Goal: Transaction & Acquisition: Purchase product/service

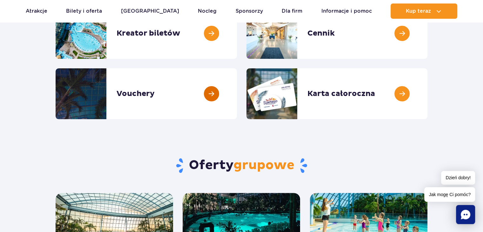
scroll to position [95, 0]
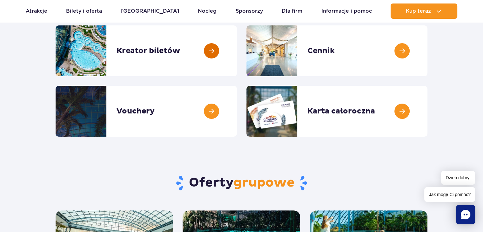
click at [237, 44] on link at bounding box center [237, 50] width 0 height 51
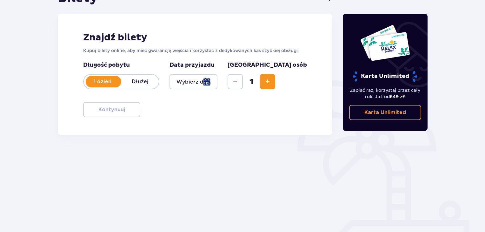
scroll to position [92, 0]
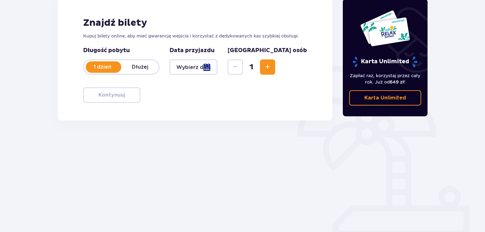
click at [202, 72] on div at bounding box center [194, 66] width 48 height 15
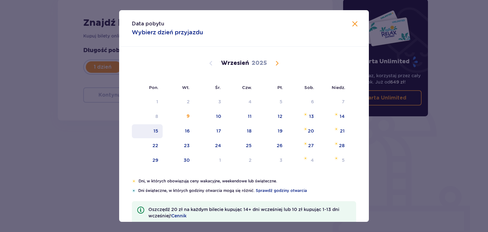
click at [156, 128] on div "15" at bounding box center [155, 131] width 5 height 6
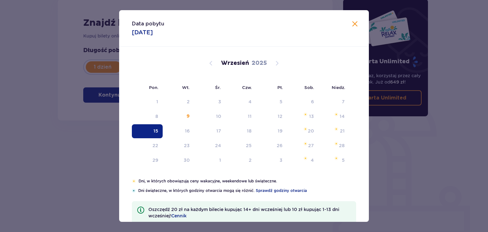
type input "15.09.25"
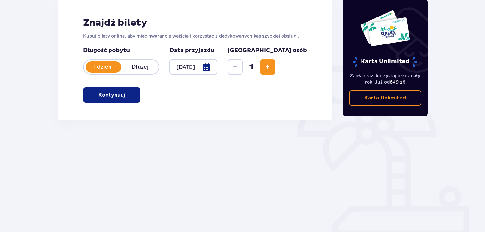
click at [272, 68] on span "Increase" at bounding box center [268, 67] width 8 height 8
click at [272, 67] on span "Increase" at bounding box center [268, 67] width 8 height 8
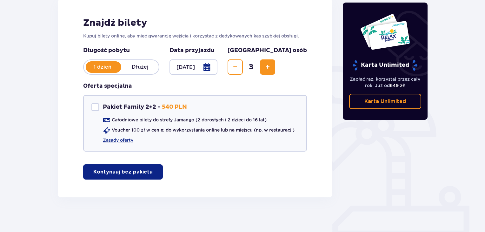
click at [117, 176] on button "Kontynuuj bez pakietu" at bounding box center [123, 171] width 80 height 15
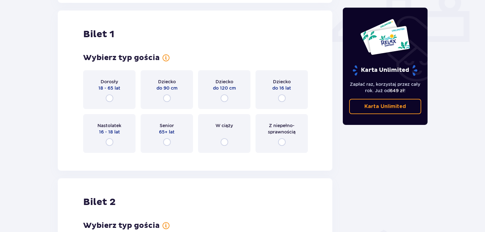
scroll to position [289, 0]
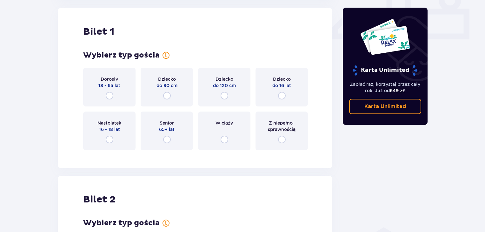
click at [108, 91] on div "Dorosły 18 - 65 lat" at bounding box center [109, 87] width 52 height 39
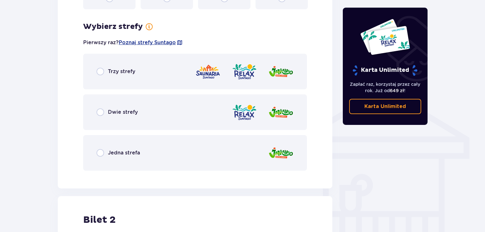
scroll to position [444, 0]
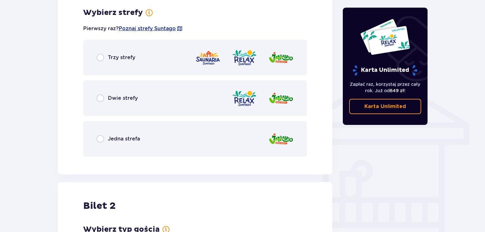
drag, startPoint x: 123, startPoint y: 56, endPoint x: 101, endPoint y: 67, distance: 24.7
click at [123, 56] on p "Trzy strefy" at bounding box center [121, 57] width 27 height 7
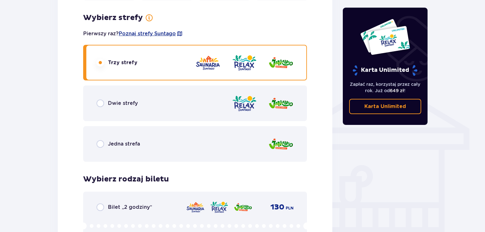
scroll to position [415, 0]
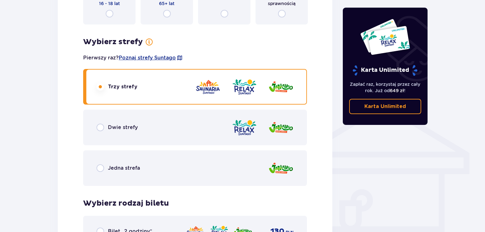
click at [334, 92] on div "Bilety Pomiń ten krok Znajdź bilety Kupuj bilety online, aby mieć gwarancję wej…" at bounding box center [195, 203] width 285 height 1100
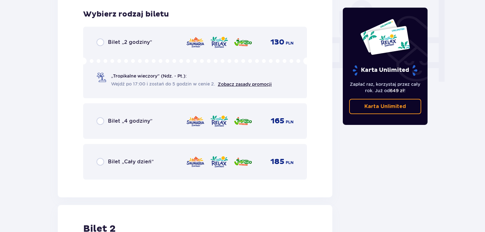
scroll to position [605, 0]
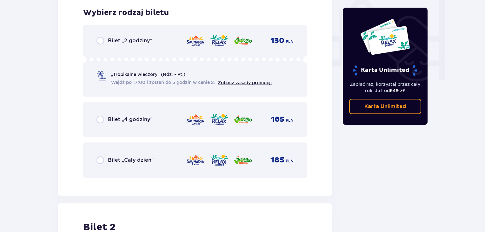
click at [120, 160] on p "Bilet „Cały dzień”" at bounding box center [131, 160] width 46 height 7
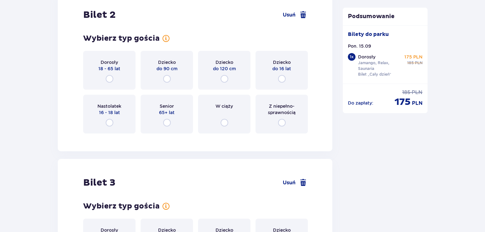
scroll to position [800, 0]
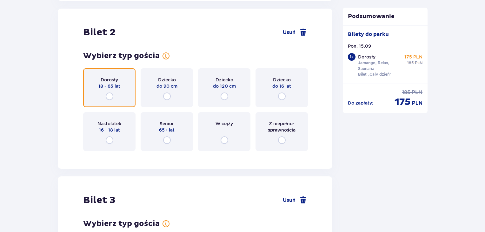
click at [109, 94] on input "radio" at bounding box center [110, 96] width 8 height 8
radio input "true"
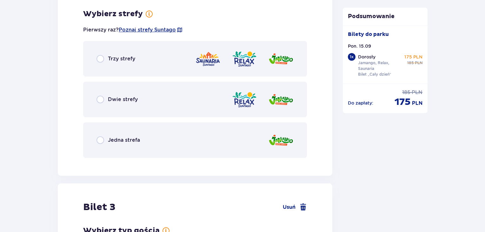
scroll to position [955, 0]
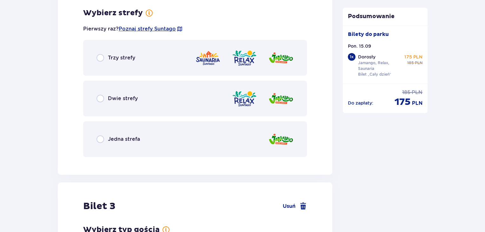
click at [129, 142] on p "Jedna strefa" at bounding box center [124, 139] width 32 height 7
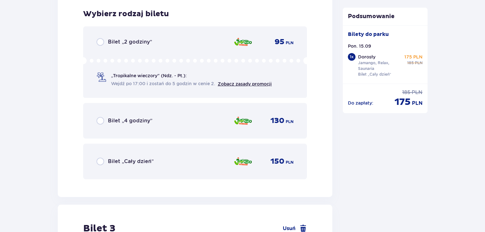
scroll to position [1117, 0]
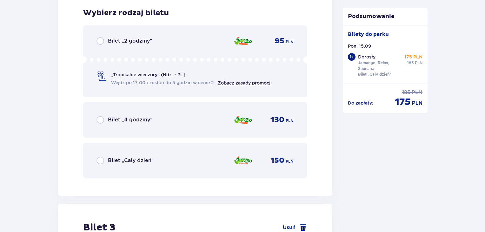
click at [201, 154] on div "Bilet „Cały dzień” 150 PLN" at bounding box center [195, 160] width 197 height 13
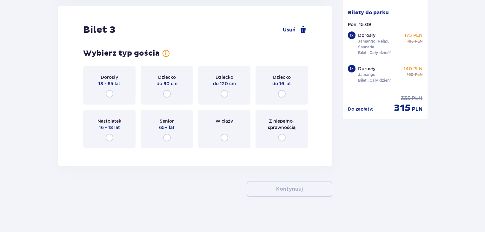
scroll to position [1317, 0]
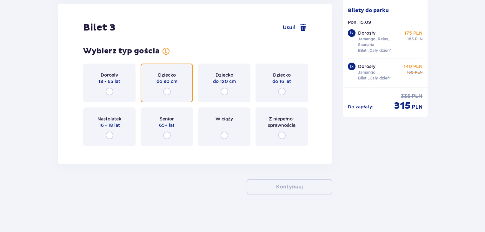
click at [168, 91] on input "radio" at bounding box center [167, 92] width 8 height 8
radio input "true"
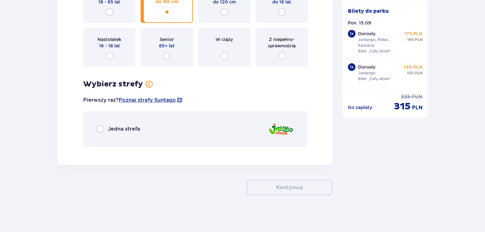
scroll to position [1397, 0]
click at [171, 133] on div "Jedna strefa" at bounding box center [195, 129] width 224 height 36
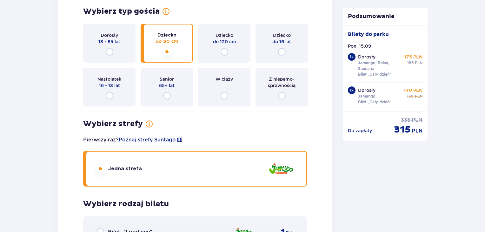
click at [225, 47] on div "Dziecko do 120 cm" at bounding box center [224, 43] width 52 height 39
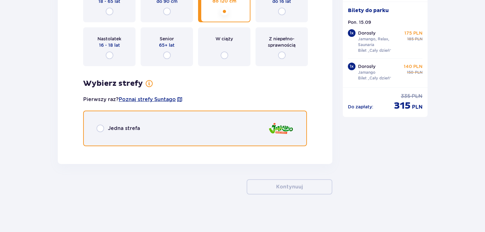
click at [101, 128] on input "radio" at bounding box center [101, 129] width 8 height 8
radio input "true"
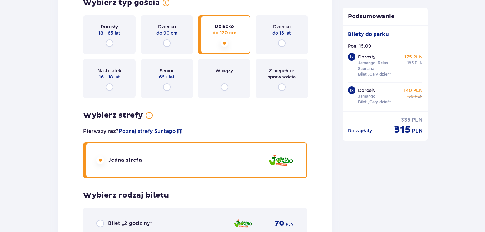
scroll to position [1356, 0]
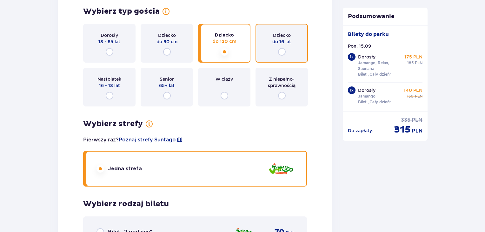
click at [281, 51] on input "radio" at bounding box center [282, 52] width 8 height 8
radio input "true"
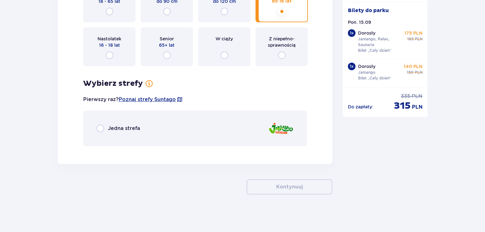
click at [207, 131] on div "Jedna strefa" at bounding box center [195, 129] width 224 height 36
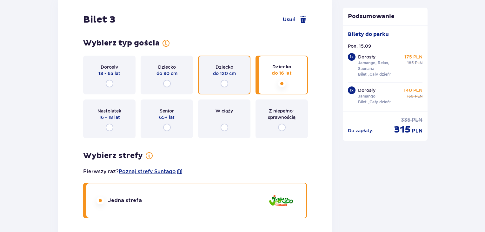
click at [225, 80] on input "radio" at bounding box center [225, 84] width 8 height 8
radio input "true"
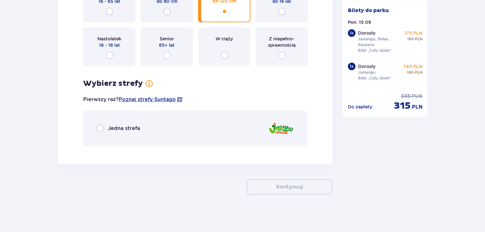
click at [145, 132] on div "Jedna strefa" at bounding box center [195, 129] width 224 height 36
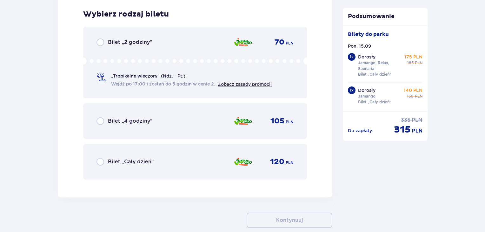
scroll to position [1547, 0]
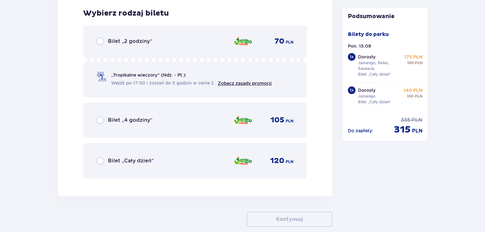
click at [140, 161] on p "Bilet „Cały dzień”" at bounding box center [131, 160] width 46 height 7
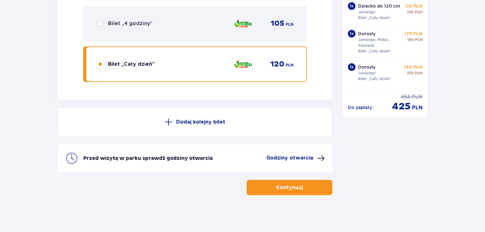
scroll to position [17, 0]
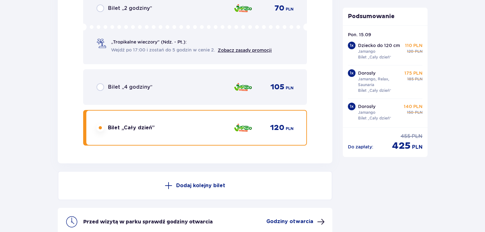
scroll to position [1548, 0]
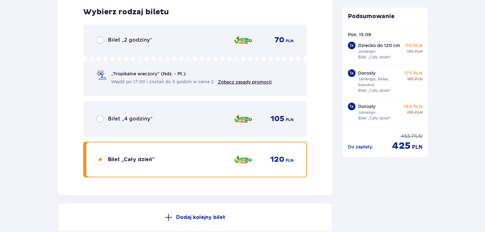
click at [141, 78] on span "Wejdź po 17:00 i zostań do 5 godzin w cenie 2." at bounding box center [163, 81] width 104 height 6
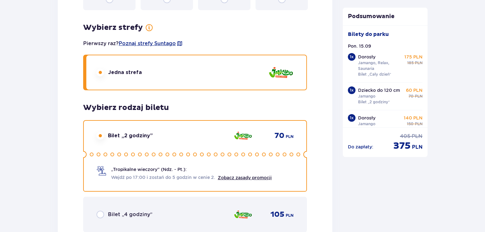
scroll to position [1548, 0]
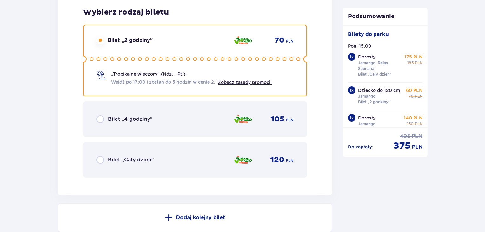
click at [132, 159] on p "Bilet „Cały dzień”" at bounding box center [131, 159] width 46 height 7
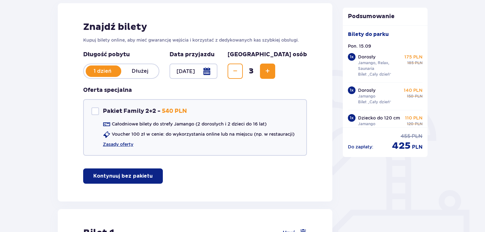
scroll to position [87, 0]
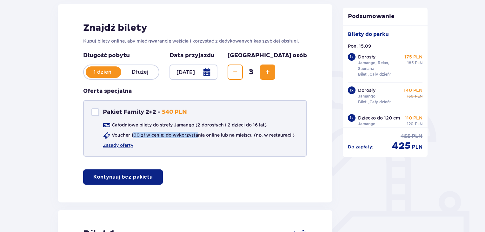
drag, startPoint x: 132, startPoint y: 136, endPoint x: 199, endPoint y: 142, distance: 66.4
click at [199, 142] on div "Całodniowe bilety do strefy Jamango (2 dorosłych i 2 dzieci do 16 lat) Voucher …" at bounding box center [193, 135] width 203 height 27
click at [198, 146] on div "Całodniowe bilety do strefy Jamango (2 dorosłych i 2 dzieci do 16 lat) Voucher …" at bounding box center [193, 135] width 203 height 27
click at [143, 109] on p "Pakiet Family 2+2 -" at bounding box center [132, 112] width 58 height 8
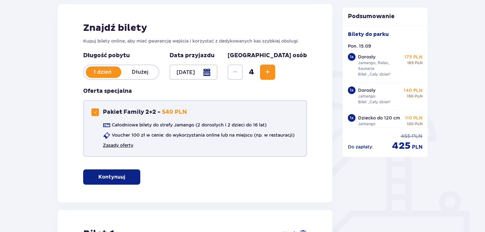
click at [119, 146] on link "Zasady oferty" at bounding box center [118, 145] width 31 height 6
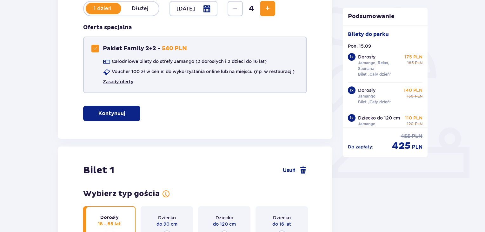
scroll to position [119, 0]
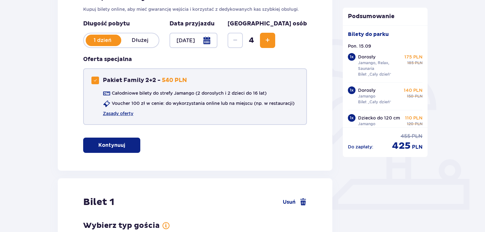
click at [95, 79] on span at bounding box center [95, 80] width 4 height 4
checkbox input "false"
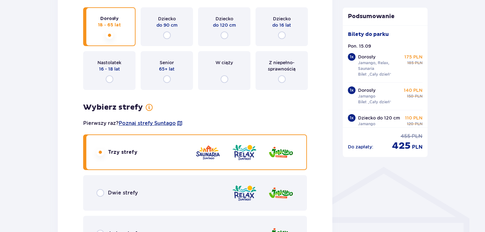
scroll to position [373, 0]
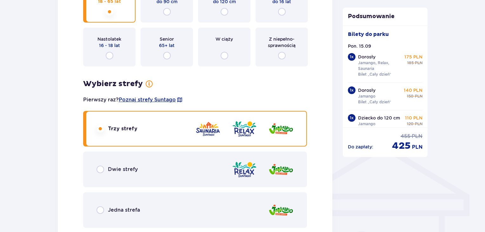
click at [219, 97] on div "Pierwszy raz? Poznaj strefy Suntago" at bounding box center [195, 100] width 224 height 12
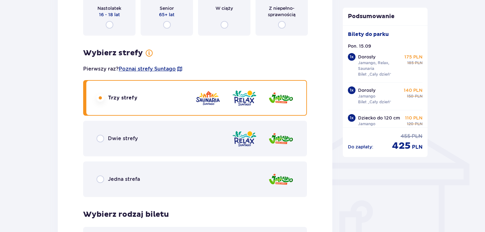
scroll to position [404, 0]
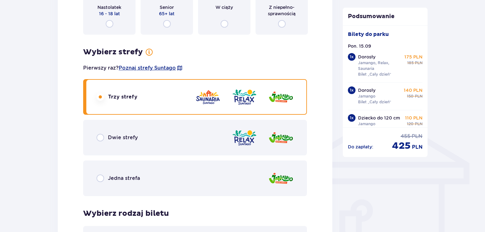
click at [150, 175] on div "Jedna strefa" at bounding box center [195, 178] width 224 height 36
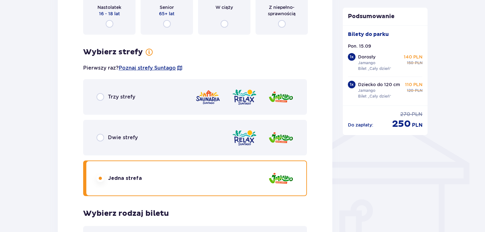
click at [132, 93] on p "Trzy strefy" at bounding box center [121, 96] width 27 height 7
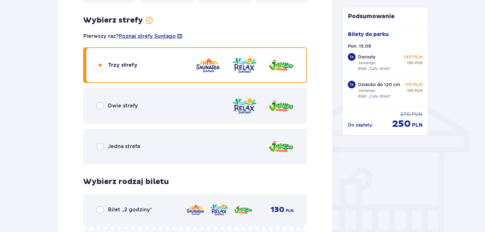
scroll to position [595, 0]
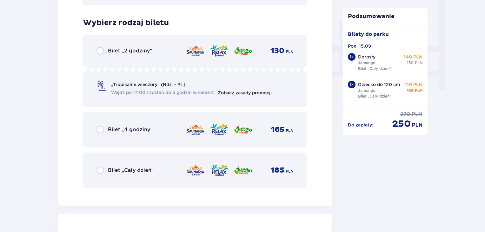
click at [118, 167] on p "Bilet „Cały dzień”" at bounding box center [131, 170] width 46 height 7
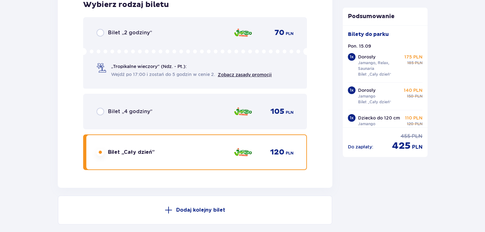
scroll to position [1548, 0]
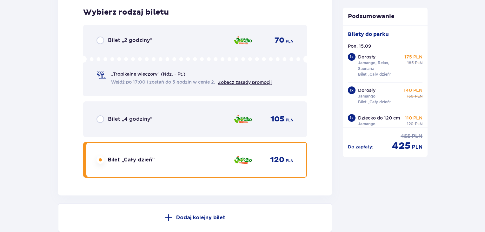
click at [137, 116] on p "Bilet „4 godziny”" at bounding box center [130, 119] width 44 height 7
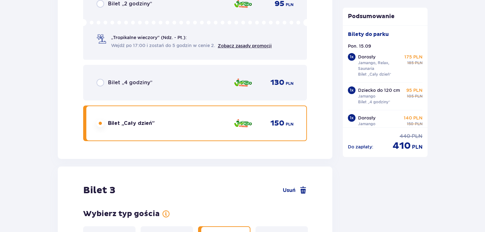
scroll to position [1145, 0]
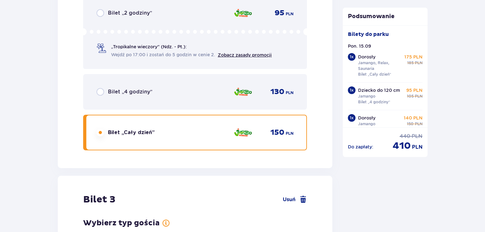
click at [130, 94] on p "Bilet „4 godziny”" at bounding box center [130, 91] width 44 height 7
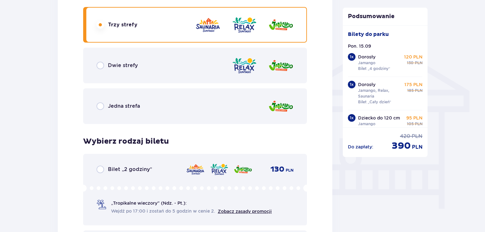
scroll to position [604, 0]
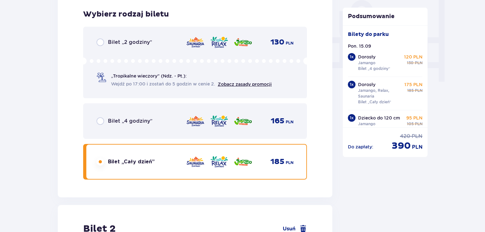
click at [119, 122] on p "Bilet „4 godziny”" at bounding box center [130, 121] width 44 height 7
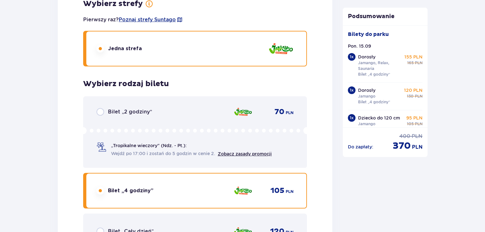
scroll to position [1493, 0]
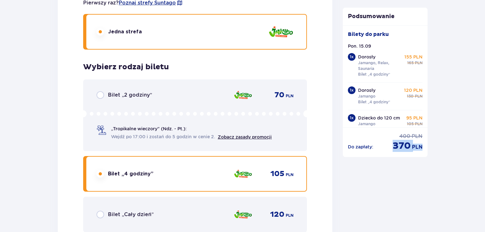
drag, startPoint x: 395, startPoint y: 148, endPoint x: 437, endPoint y: 149, distance: 42.3
click at [150, 206] on div "Bilet „Cały dzień” 120 PLN" at bounding box center [195, 215] width 224 height 36
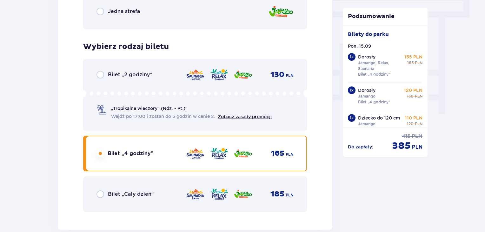
scroll to position [572, 0]
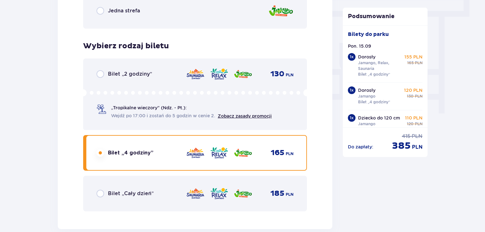
click at [137, 194] on p "Bilet „Cały dzień”" at bounding box center [131, 193] width 46 height 7
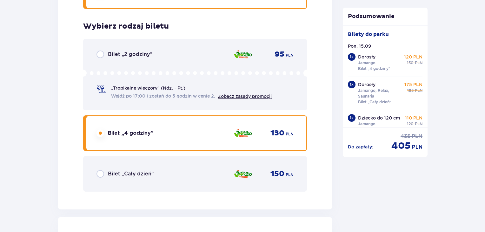
scroll to position [1112, 0]
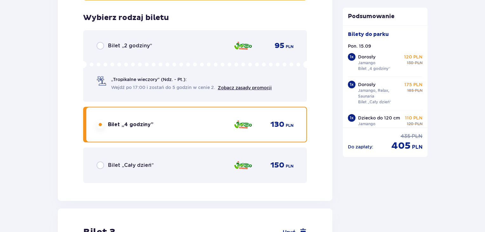
click at [118, 157] on div "Bilet „Cały dzień” 150 PLN" at bounding box center [195, 165] width 224 height 36
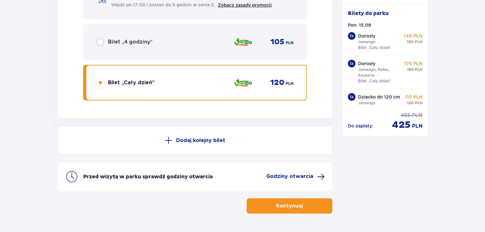
scroll to position [1644, 0]
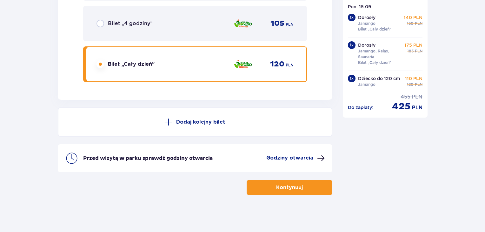
click at [283, 192] on button "Kontynuuj" at bounding box center [290, 187] width 86 height 15
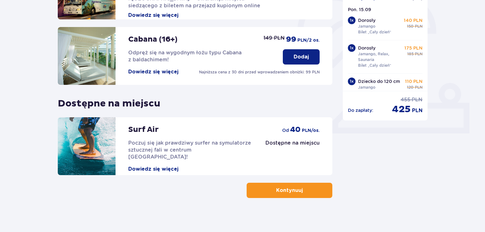
scroll to position [199, 0]
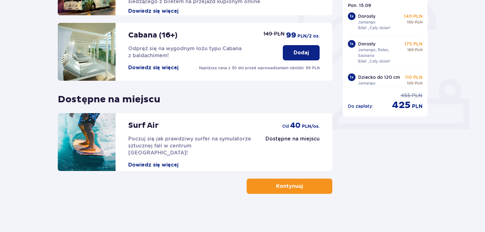
click at [291, 186] on p "Kontynuuj" at bounding box center [289, 186] width 27 height 7
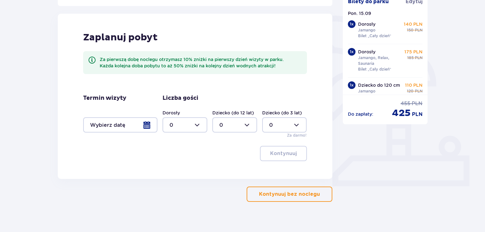
scroll to position [146, 0]
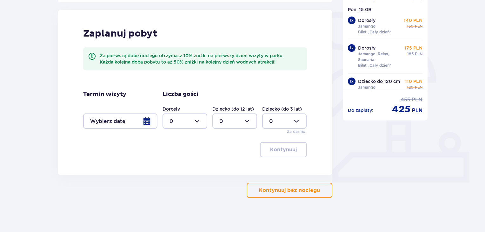
click at [300, 193] on p "Kontynuuj bez noclegu" at bounding box center [289, 190] width 61 height 7
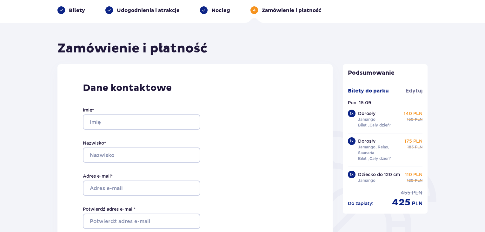
scroll to position [57, 0]
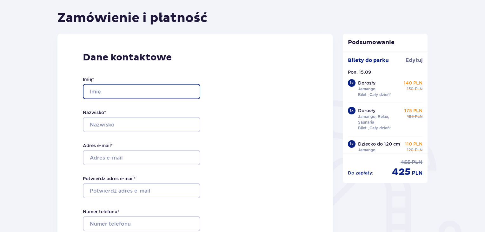
click at [119, 98] on input "Imię *" at bounding box center [142, 91] width 118 height 15
type input "Mateusz"
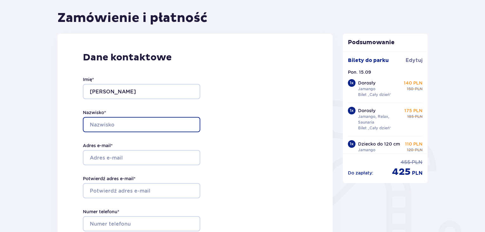
type input "Lachowski"
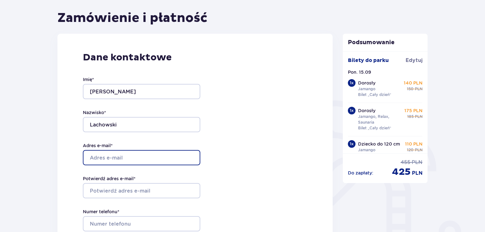
type input "matteo2168@gmail.com"
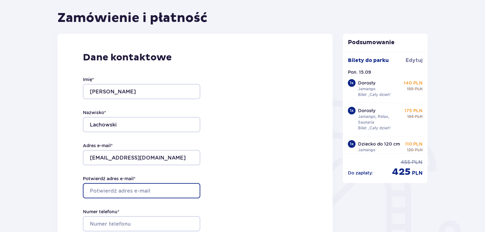
type input "matteo2168@gmail.com"
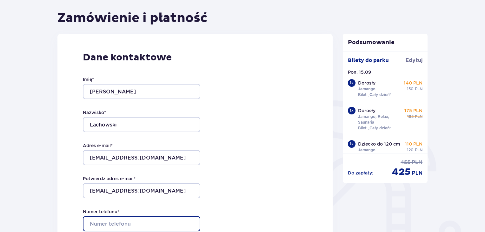
type input "500152167"
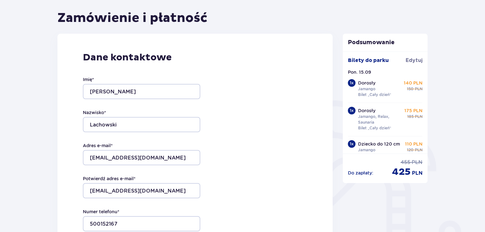
click at [228, 122] on div "Dane kontaktowe Imię * Mateusz Nazwisko * Lachowski Adres e-mail * matteo2168@g…" at bounding box center [195, 167] width 275 height 267
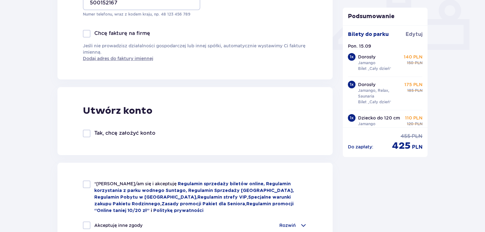
scroll to position [343, 0]
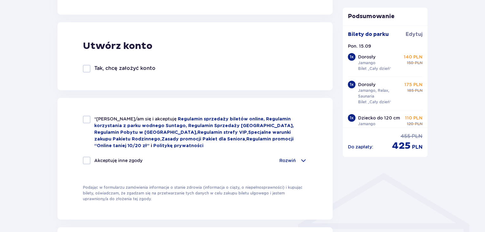
click at [110, 120] on span "*Zapoznałem/am się i akceptuję" at bounding box center [136, 118] width 84 height 5
checkbox input "true"
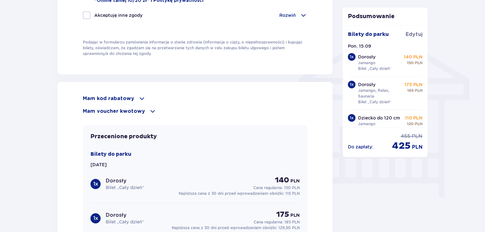
scroll to position [534, 0]
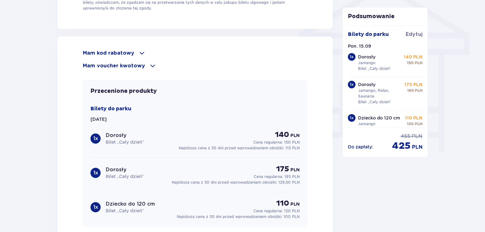
click at [128, 50] on p "Mam kod rabatowy" at bounding box center [108, 53] width 51 height 7
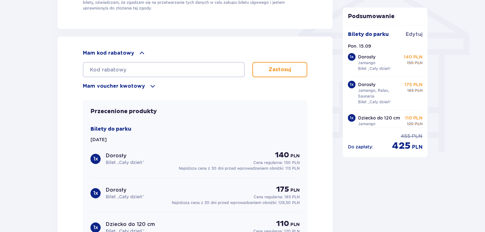
click at [130, 83] on p "Mam voucher kwotowy" at bounding box center [114, 86] width 62 height 7
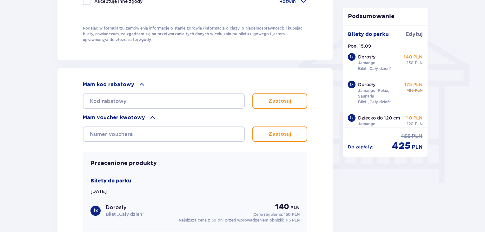
scroll to position [496, 0]
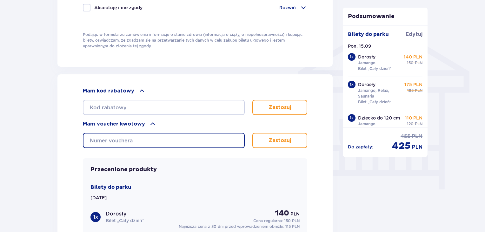
click at [112, 136] on input "text" at bounding box center [164, 140] width 162 height 15
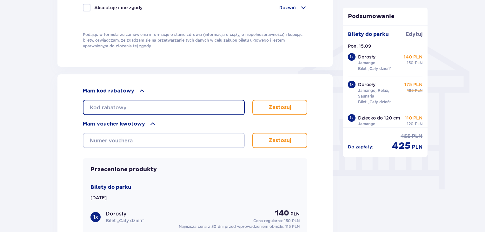
click at [119, 103] on input "text" at bounding box center [164, 107] width 162 height 15
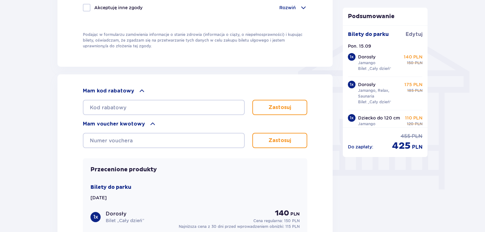
click at [62, 116] on div "Mam kod rabatowy Zastosuj Mam voucher kwotowy Zastosuj Przecenione produkty Bil…" at bounding box center [195, 230] width 275 height 312
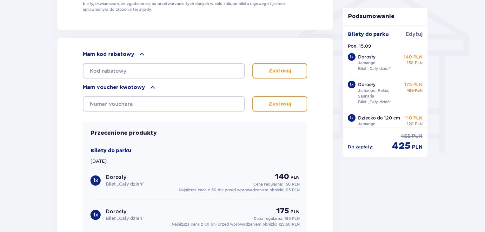
scroll to position [528, 0]
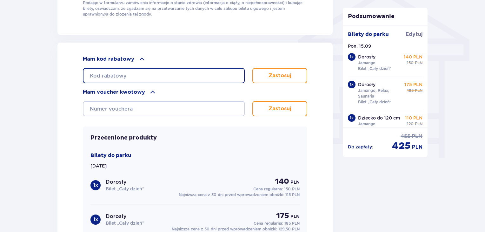
drag, startPoint x: 147, startPoint y: 72, endPoint x: 150, endPoint y: 73, distance: 3.3
click at [147, 72] on input "text" at bounding box center [164, 75] width 162 height 15
paste input "student30"
type input "student30"
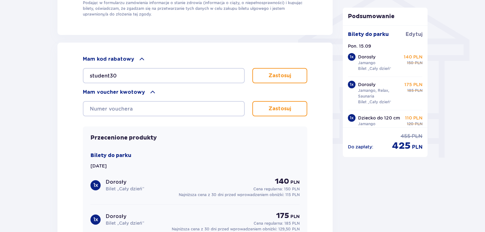
click at [281, 73] on p "Zastosuj" at bounding box center [280, 75] width 23 height 7
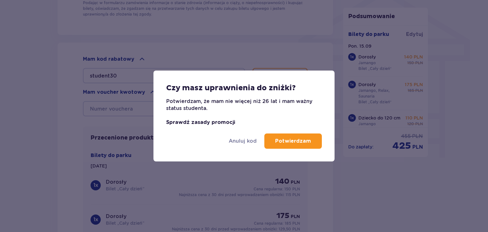
click at [202, 122] on link "Sprawdź zasady promocji" at bounding box center [200, 122] width 69 height 5
click at [291, 141] on p "Potwierdzam" at bounding box center [293, 141] width 36 height 7
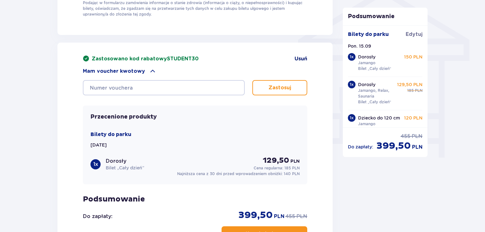
click at [304, 58] on span "Usuń" at bounding box center [301, 58] width 13 height 7
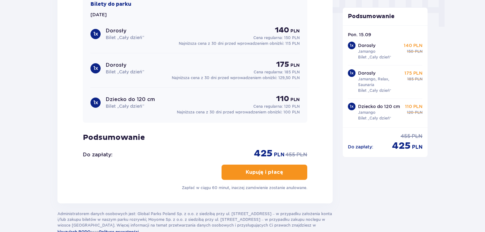
scroll to position [655, 0]
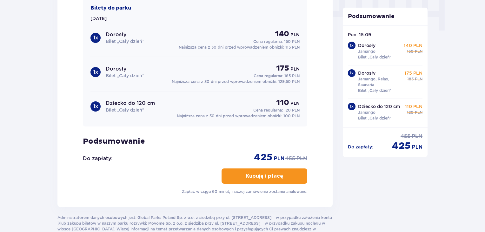
click at [273, 173] on p "Kupuję i płacę" at bounding box center [264, 176] width 37 height 7
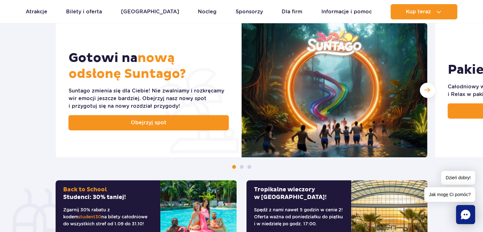
scroll to position [254, 0]
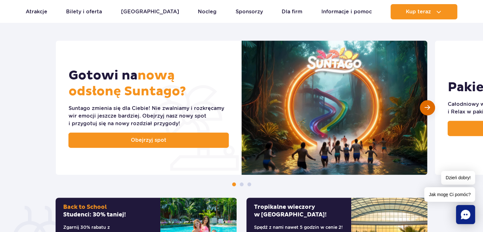
click at [426, 109] on span "Następny slajd" at bounding box center [427, 108] width 5 height 6
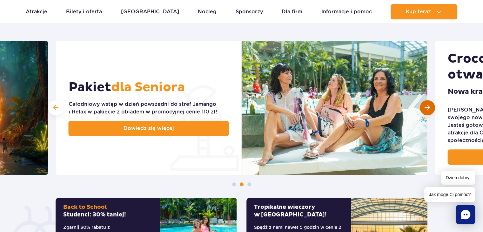
click at [426, 109] on span "Następny slajd" at bounding box center [427, 108] width 5 height 6
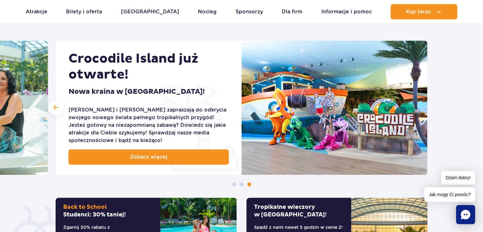
click at [426, 109] on img at bounding box center [335, 108] width 186 height 134
